Goal: Information Seeking & Learning: Learn about a topic

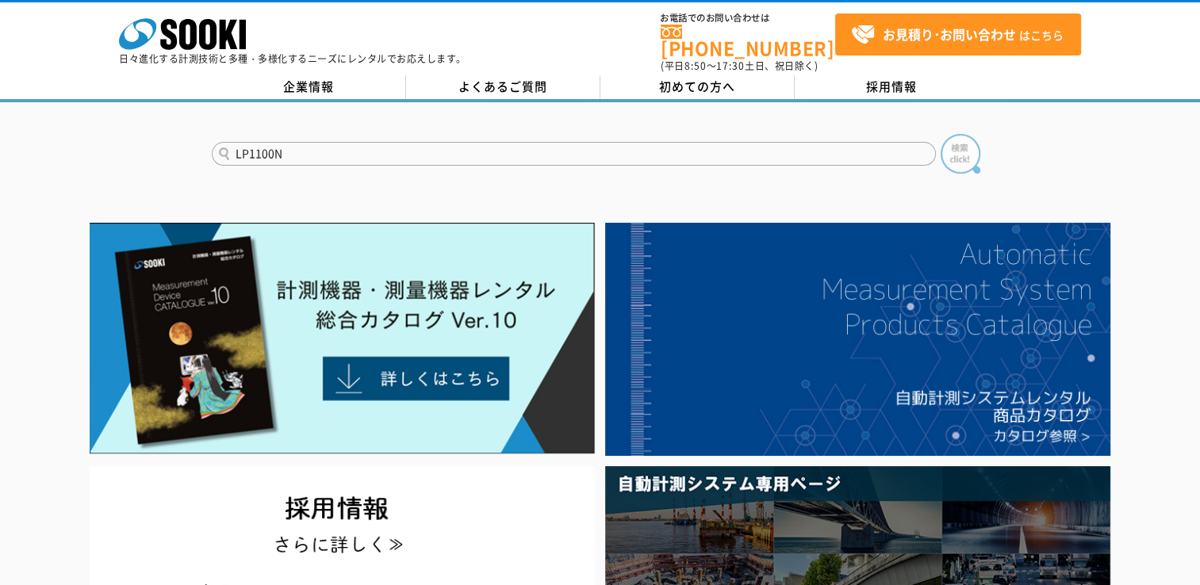
type input "LP1100N"
click at [967, 141] on img at bounding box center [961, 154] width 40 height 40
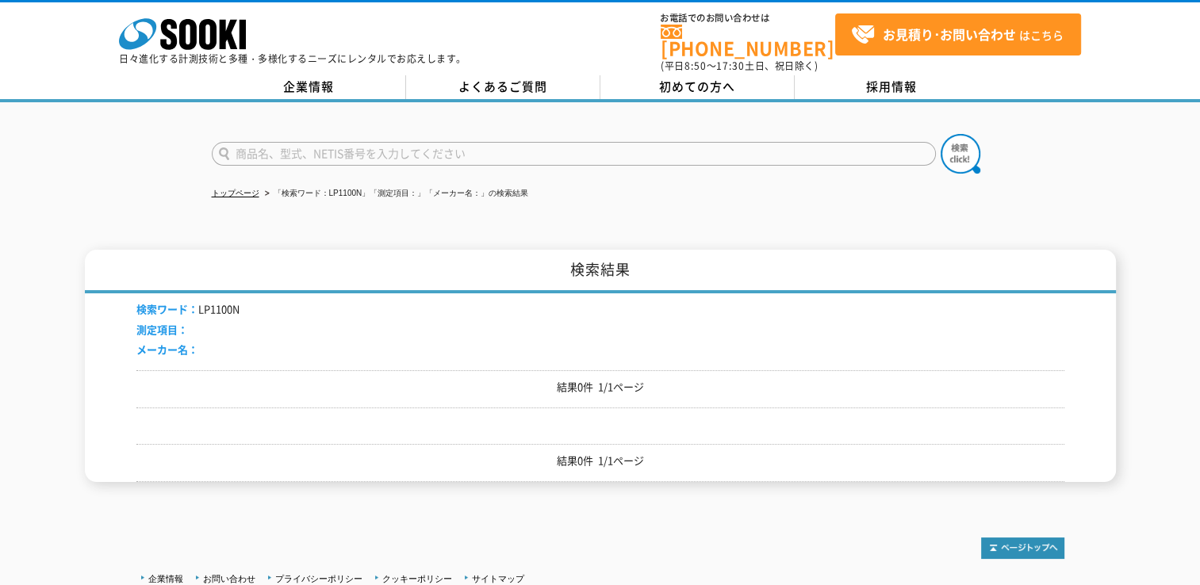
click at [350, 142] on input "text" at bounding box center [574, 154] width 724 height 24
type input "s"
type input "速"
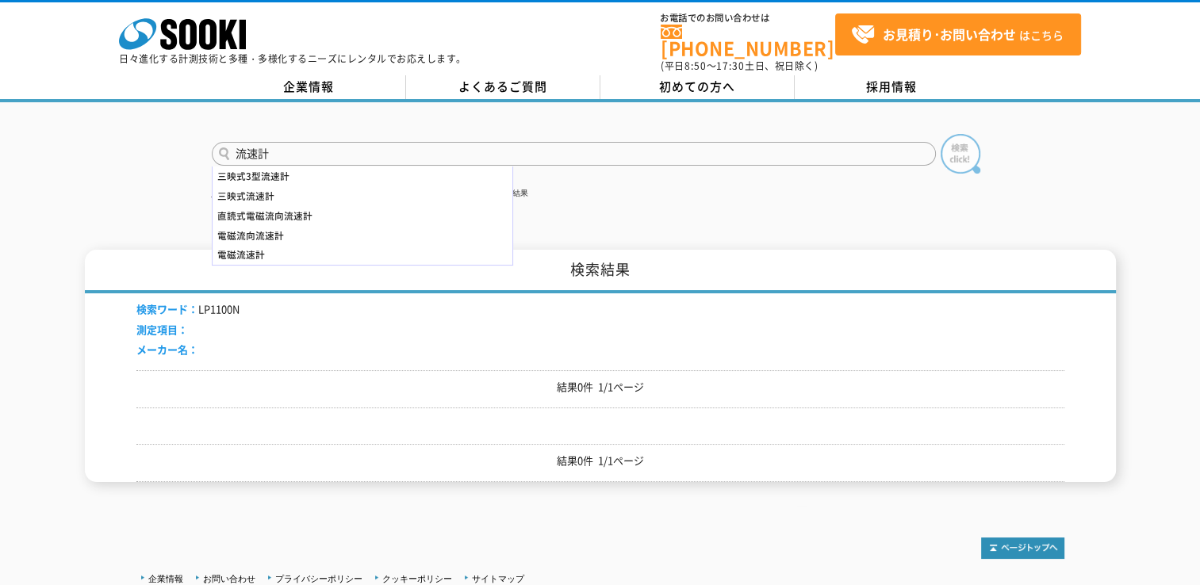
type input "流速計"
click at [959, 139] on img at bounding box center [961, 154] width 40 height 40
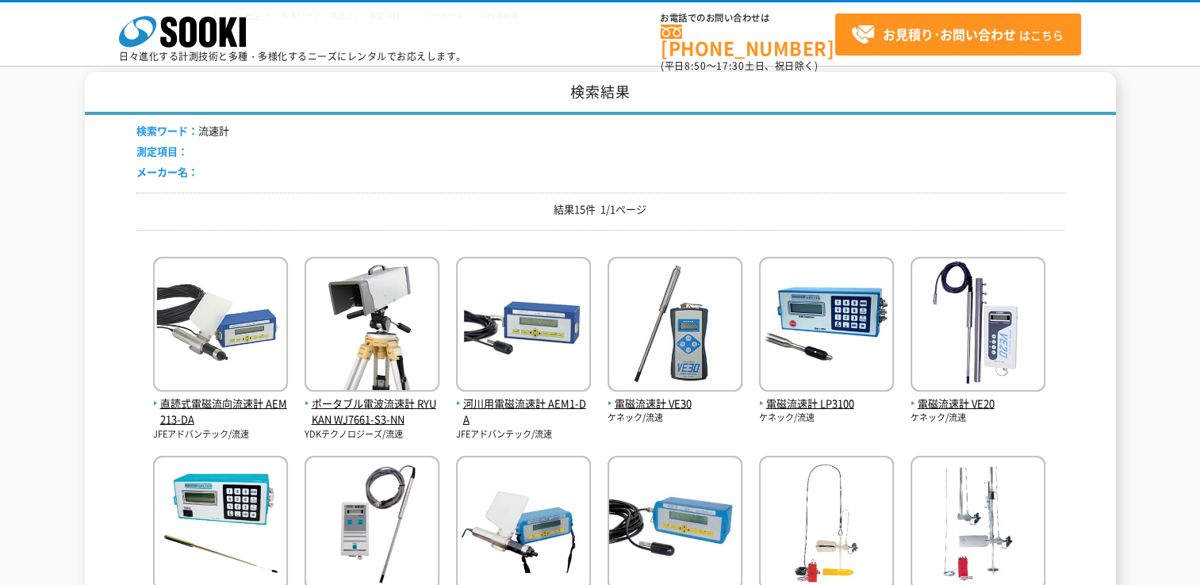
scroll to position [114, 0]
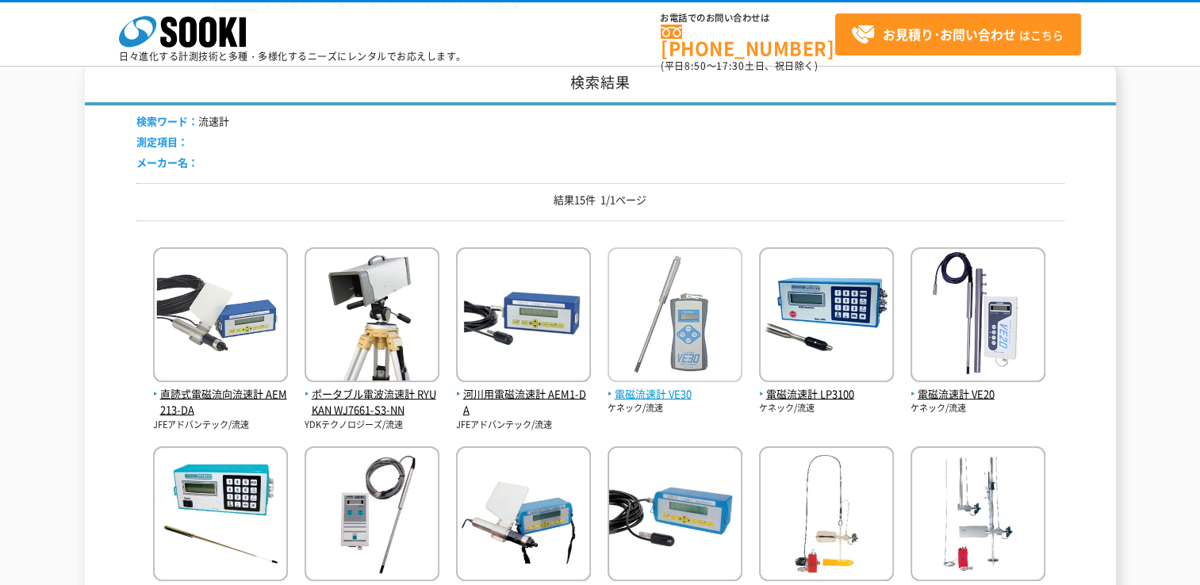
click at [681, 297] on img at bounding box center [675, 316] width 135 height 139
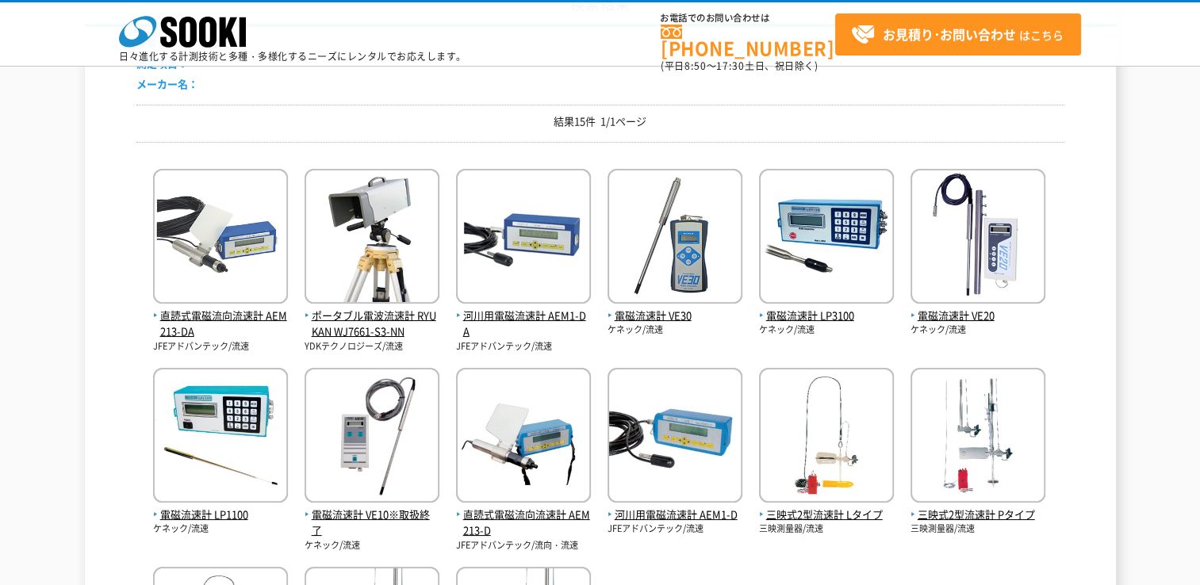
scroll to position [194, 0]
click at [265, 401] on img at bounding box center [220, 436] width 135 height 139
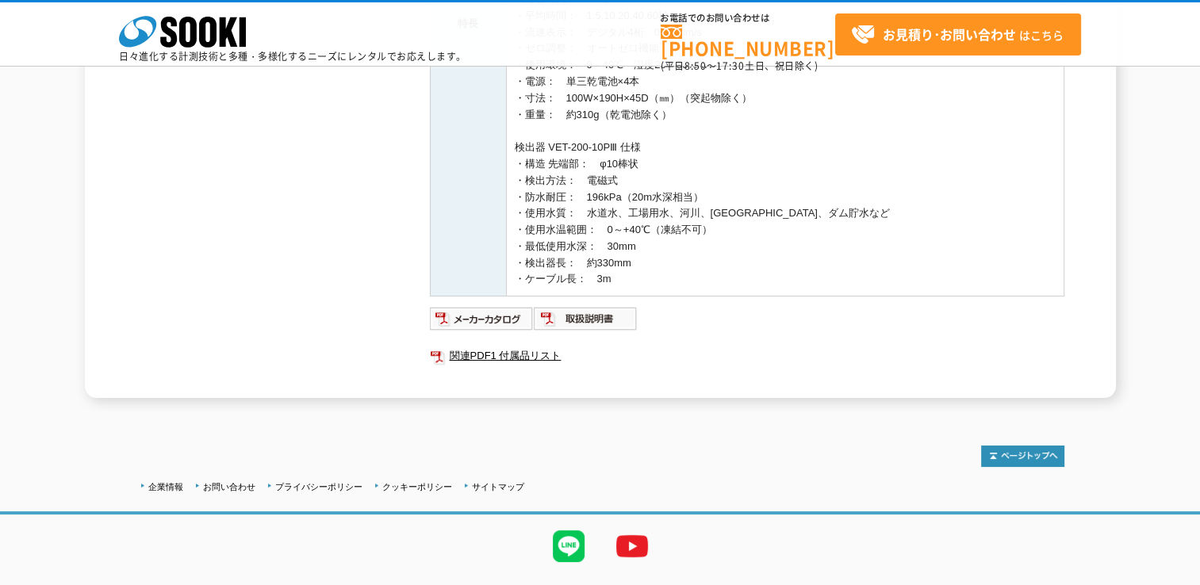
scroll to position [573, 0]
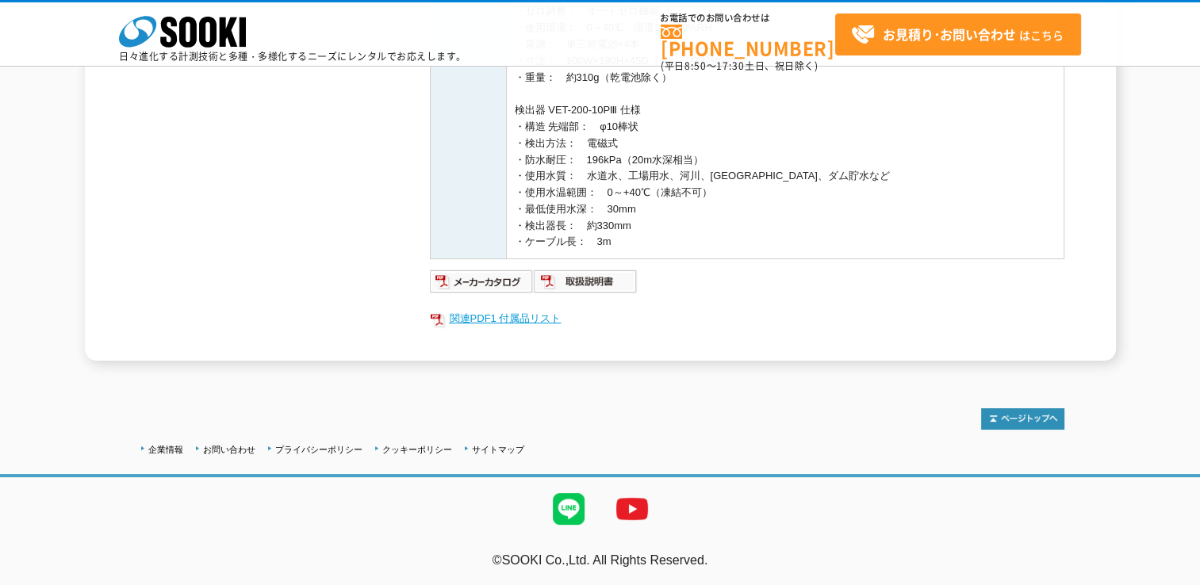
click at [497, 316] on link "関連PDF1 付属品リスト" at bounding box center [747, 319] width 634 height 21
click at [473, 280] on img at bounding box center [482, 281] width 104 height 25
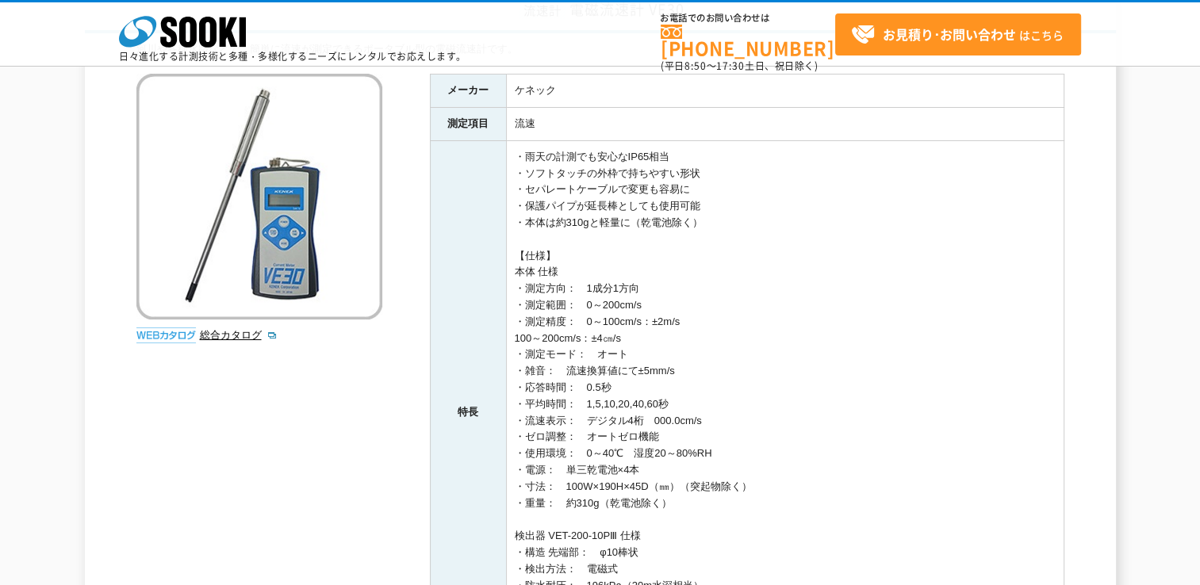
scroll to position [0, 0]
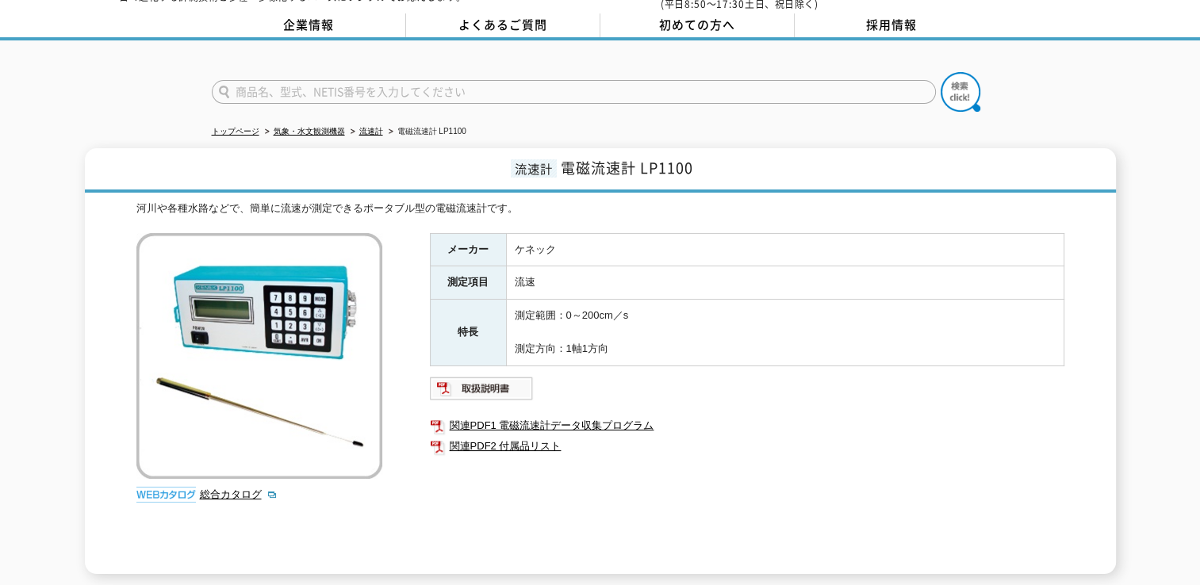
scroll to position [71, 0]
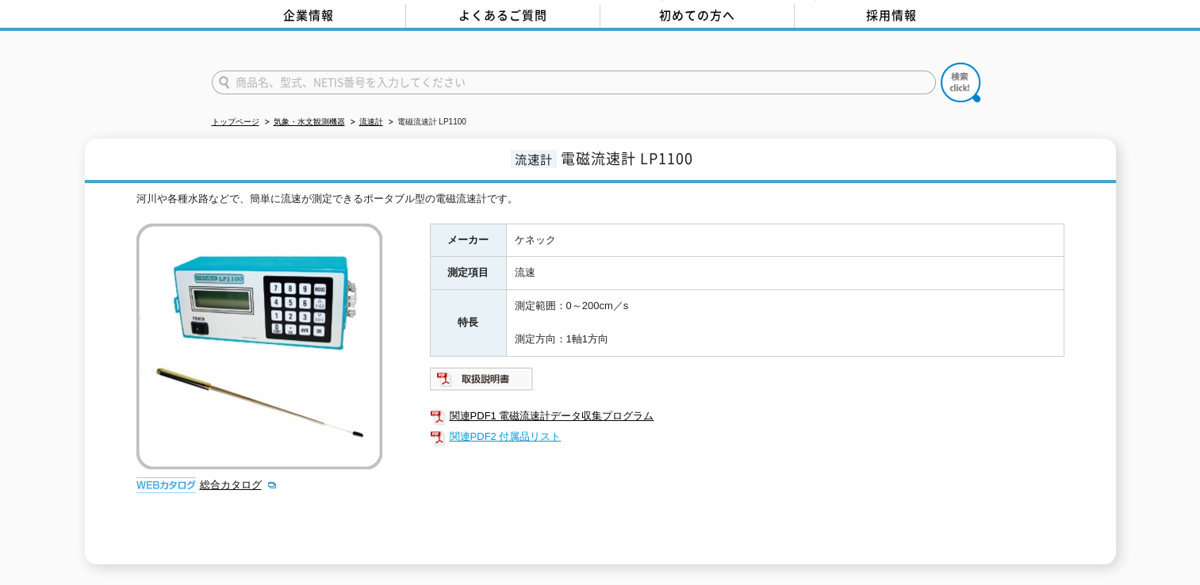
click at [523, 427] on link "関連PDF2 付属品リスト" at bounding box center [747, 437] width 634 height 21
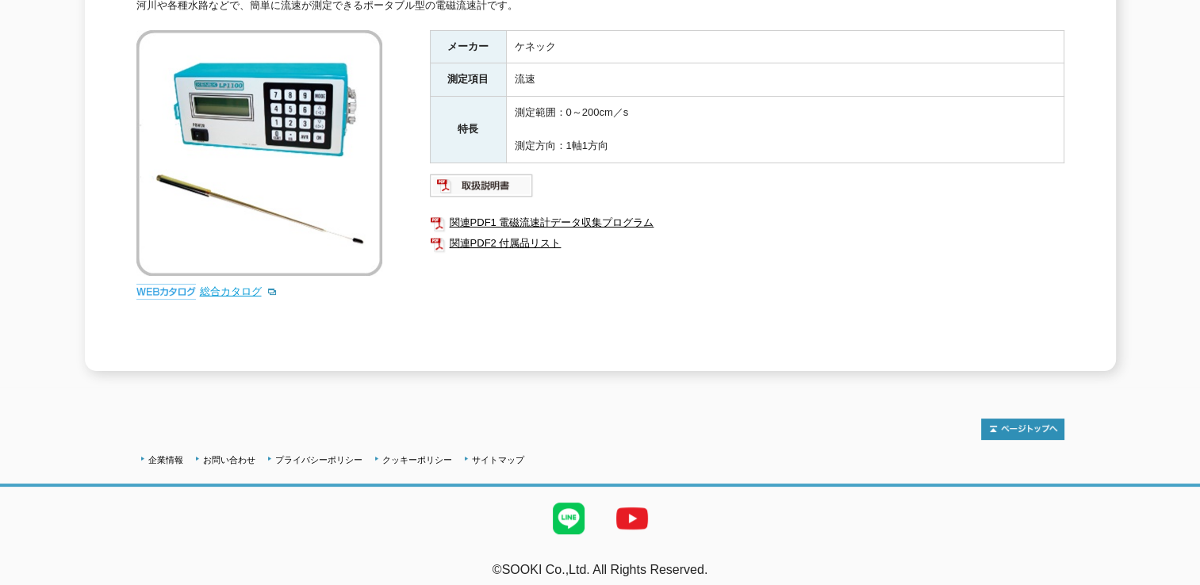
click at [255, 286] on link "総合カタログ" at bounding box center [239, 292] width 78 height 12
